Goal: Transaction & Acquisition: Purchase product/service

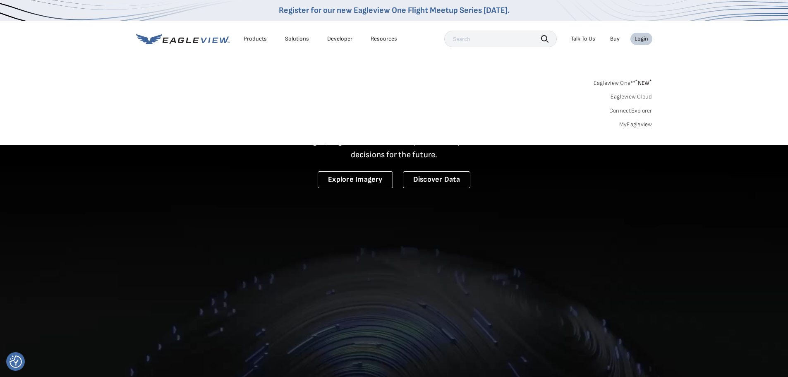
click at [637, 126] on link "MyEagleview" at bounding box center [635, 124] width 33 height 7
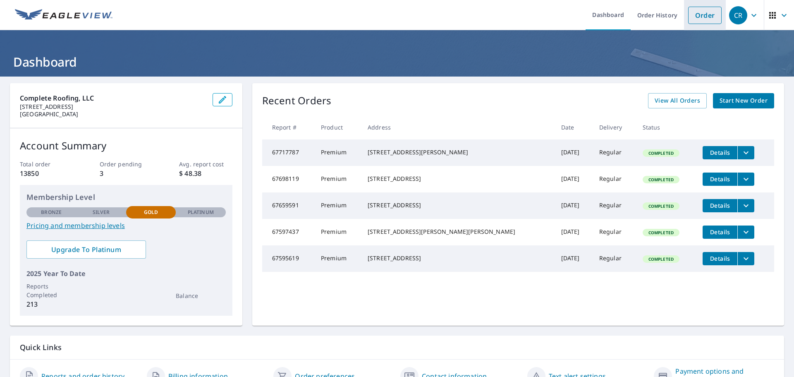
click at [706, 13] on link "Order" at bounding box center [705, 15] width 34 height 17
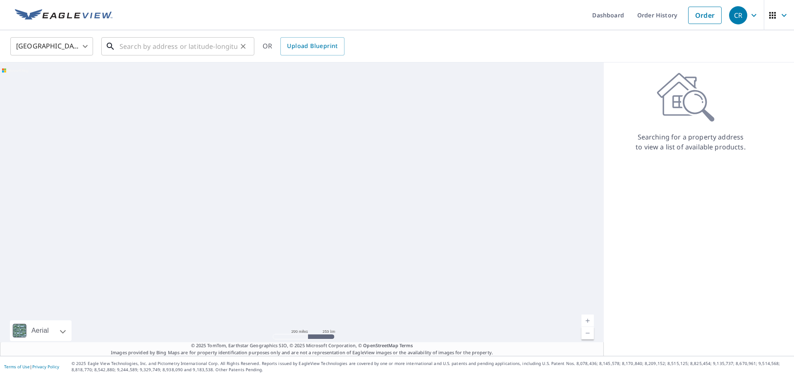
click at [159, 47] on input "text" at bounding box center [179, 46] width 118 height 23
paste input "419 Stembridge Rd SE, Milledgeville GA 31061"
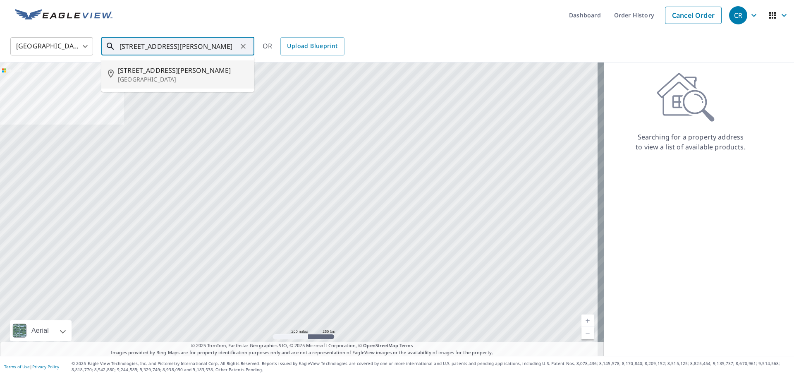
click at [153, 74] on span "419 Stembridge Rd SE" at bounding box center [183, 70] width 130 height 10
type input "419 Stembridge Rd SE Milledgeville, GA 31061"
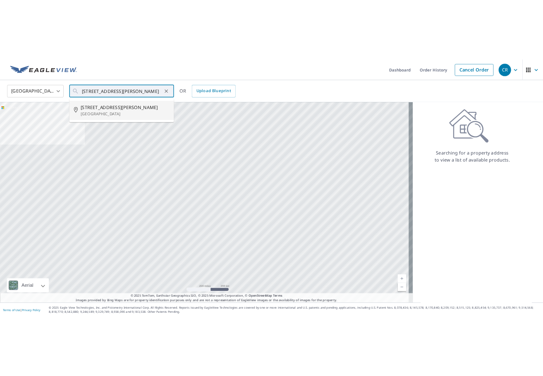
scroll to position [0, 0]
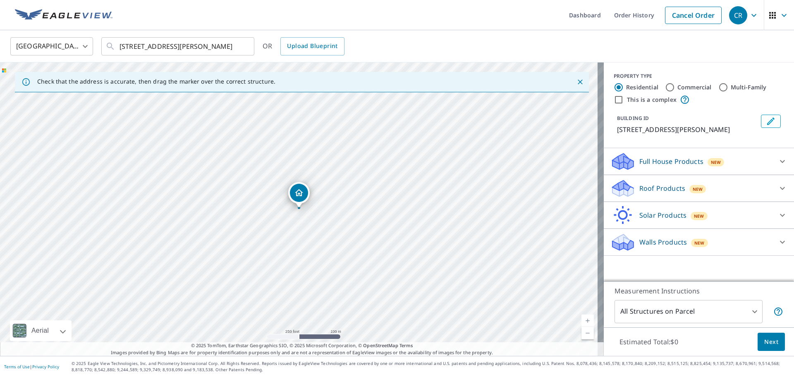
click at [645, 193] on p "Roof Products" at bounding box center [662, 188] width 46 height 10
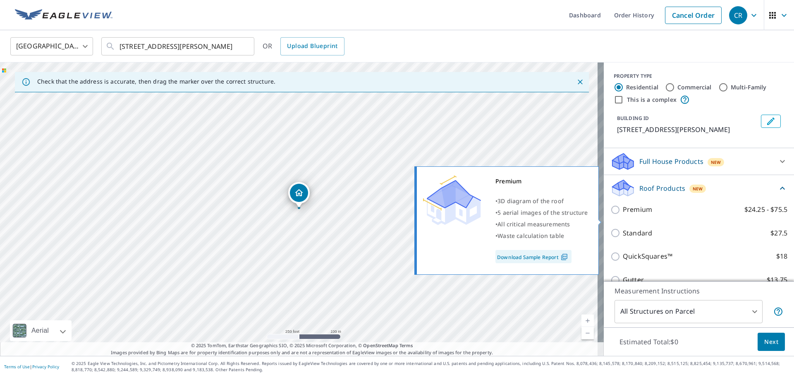
click at [631, 215] on p "Premium" at bounding box center [637, 209] width 29 height 10
click at [623, 215] on input "Premium $24.25 - $75.5" at bounding box center [616, 210] width 12 height 10
checkbox input "true"
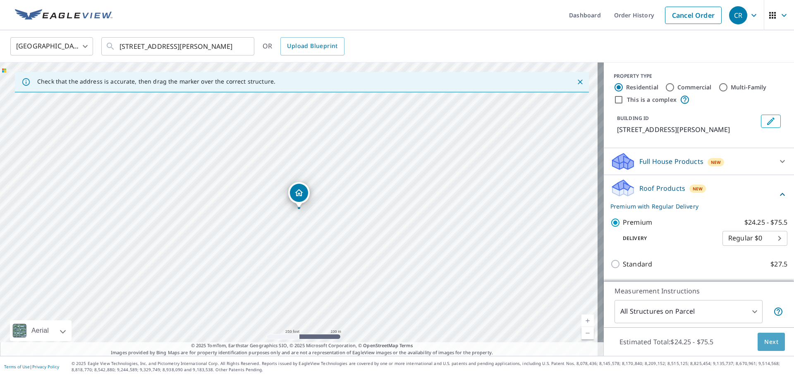
click at [772, 341] on span "Next" at bounding box center [771, 342] width 14 height 10
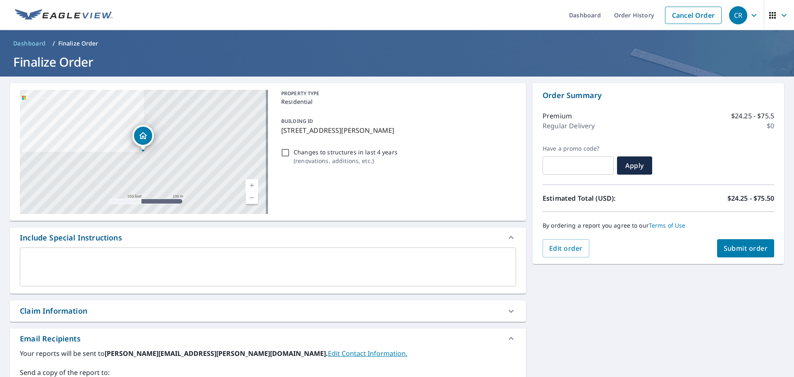
click at [737, 249] on span "Submit order" at bounding box center [746, 248] width 44 height 9
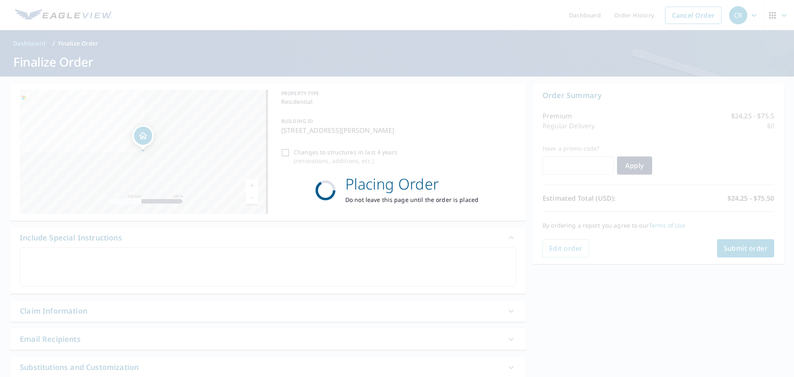
click at [148, 75] on div "Placing Order Do not leave this page until the order is placed" at bounding box center [397, 188] width 794 height 377
